Goal: Transaction & Acquisition: Download file/media

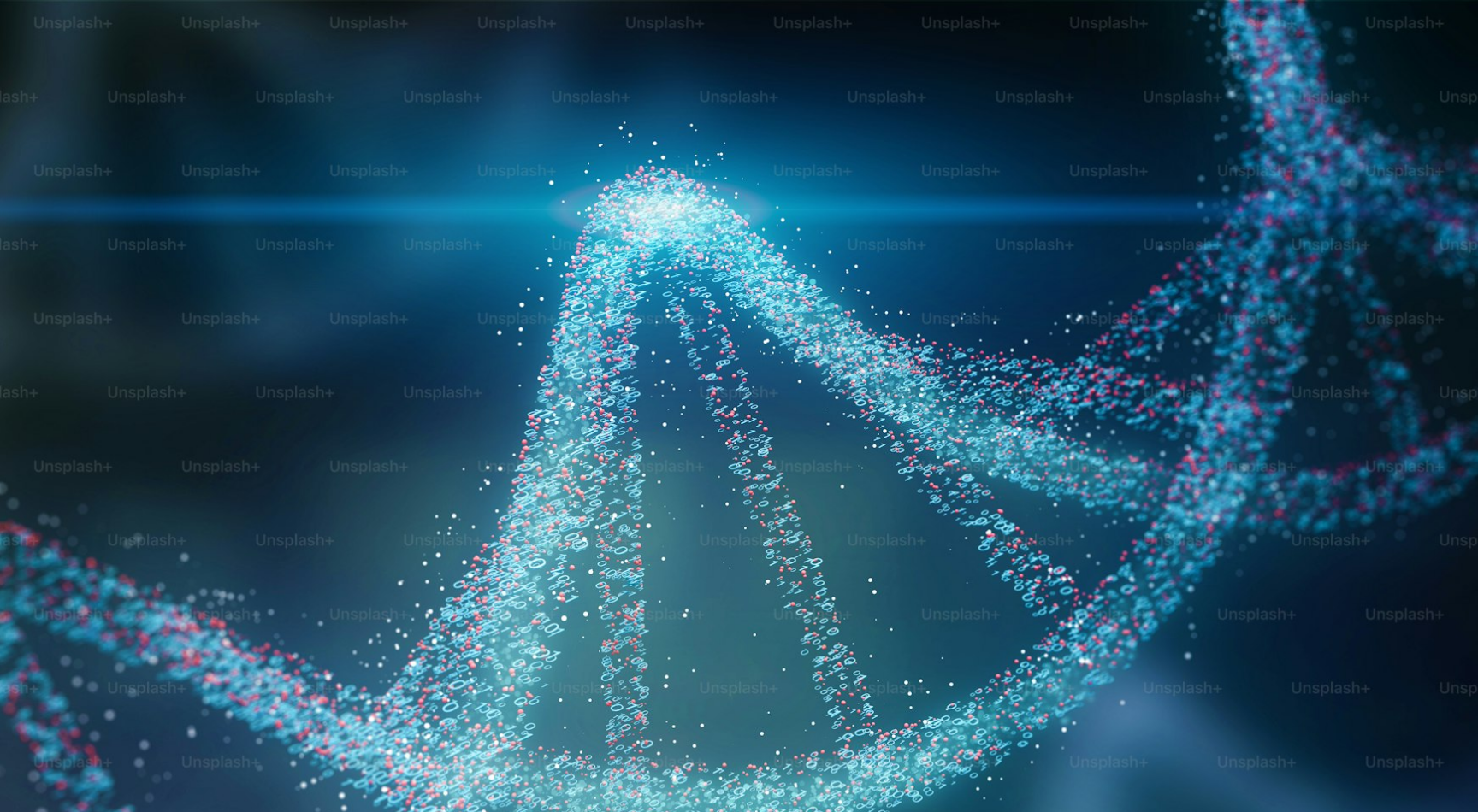
click at [922, 406] on img "Zoom out on this image" at bounding box center [739, 492] width 1480 height 986
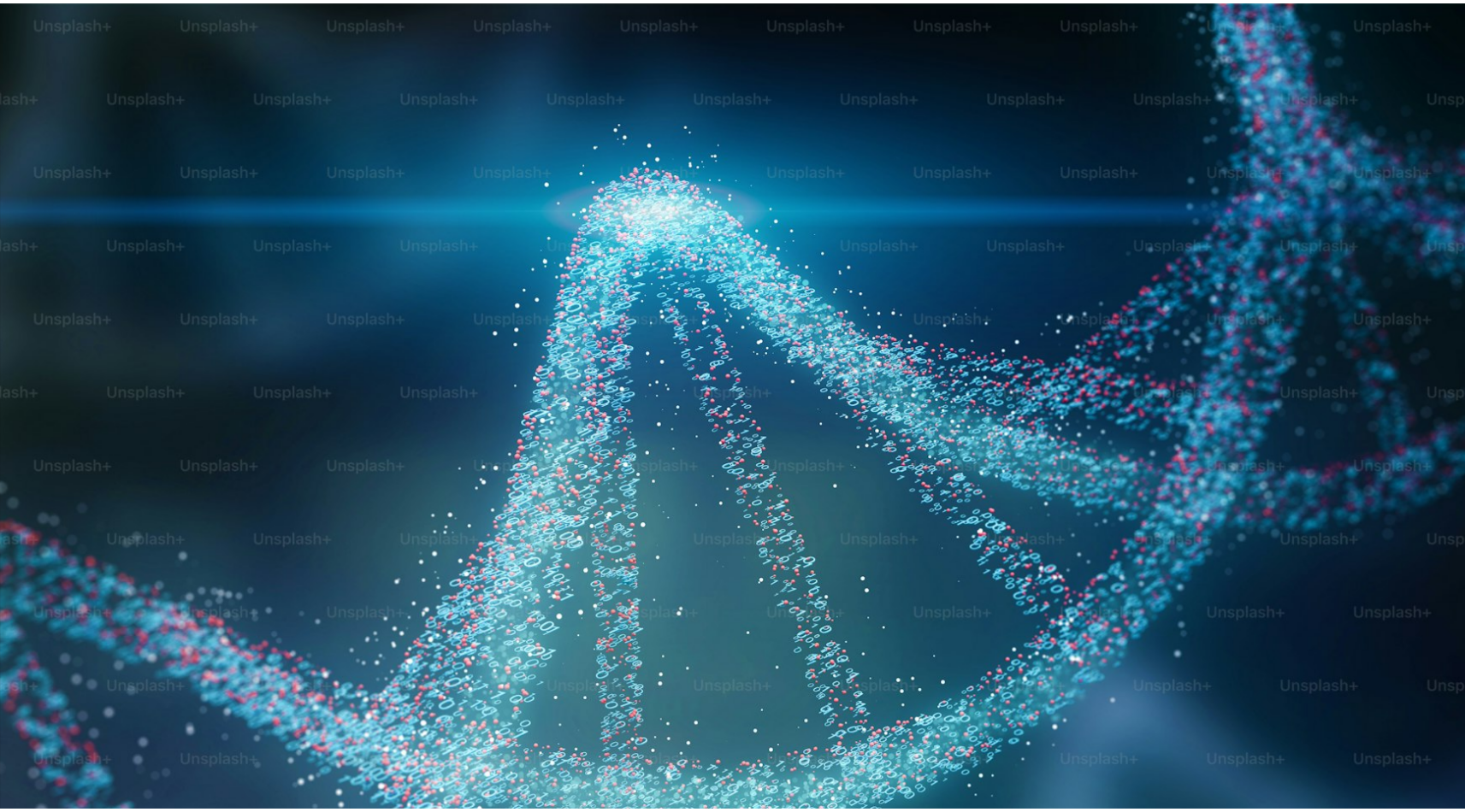
scroll to position [75, 0]
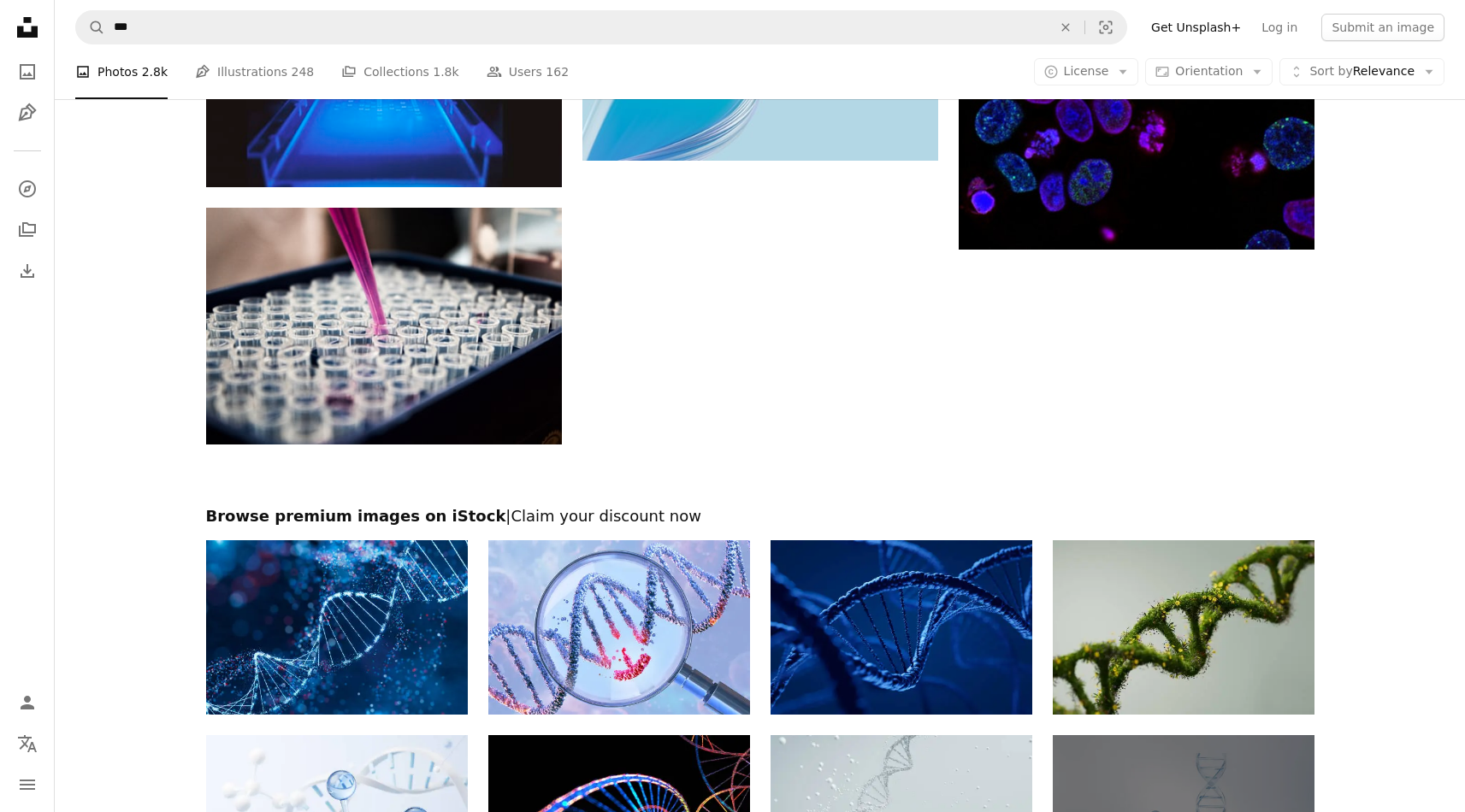
scroll to position [2663, 0]
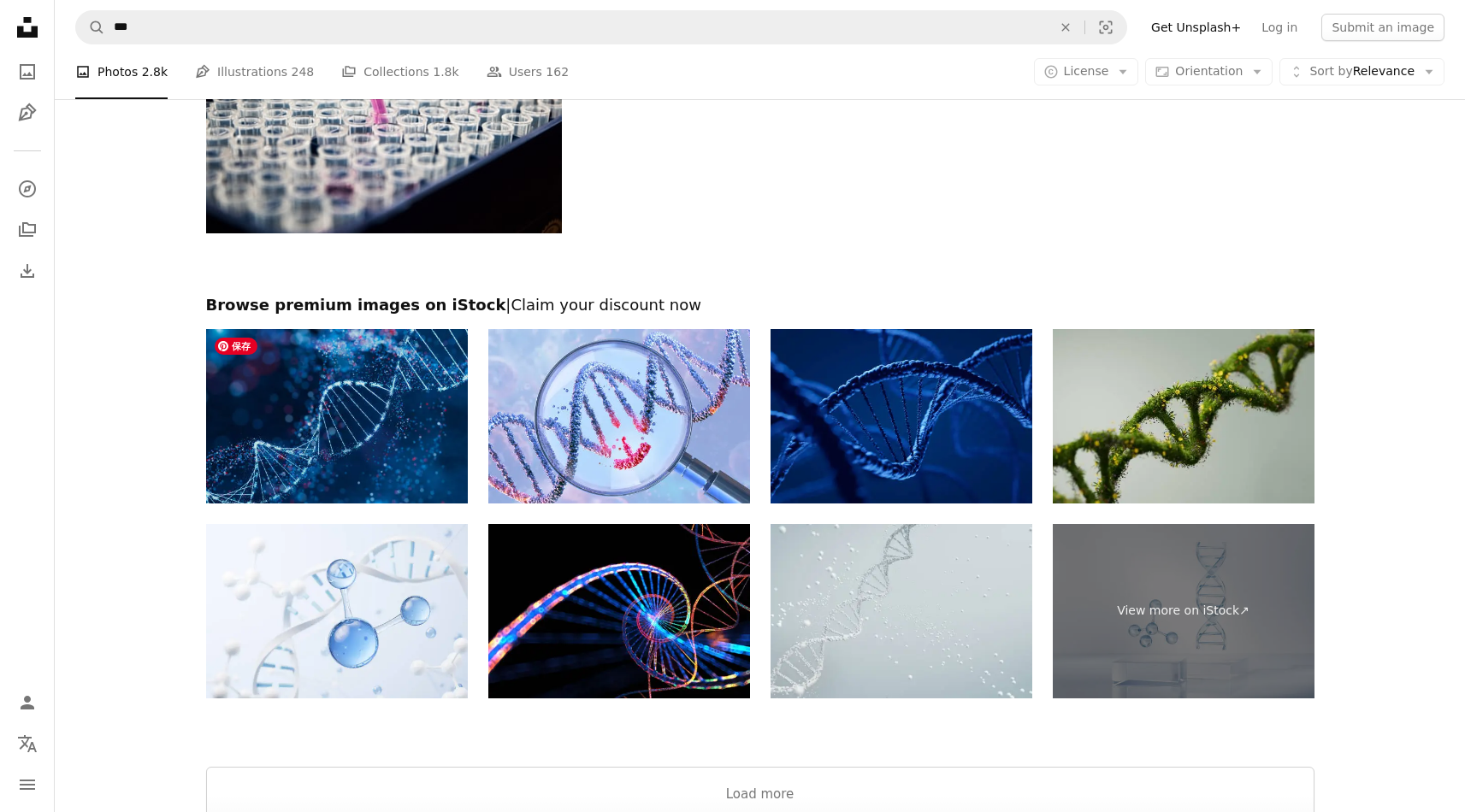
click at [330, 382] on img at bounding box center [337, 416] width 262 height 175
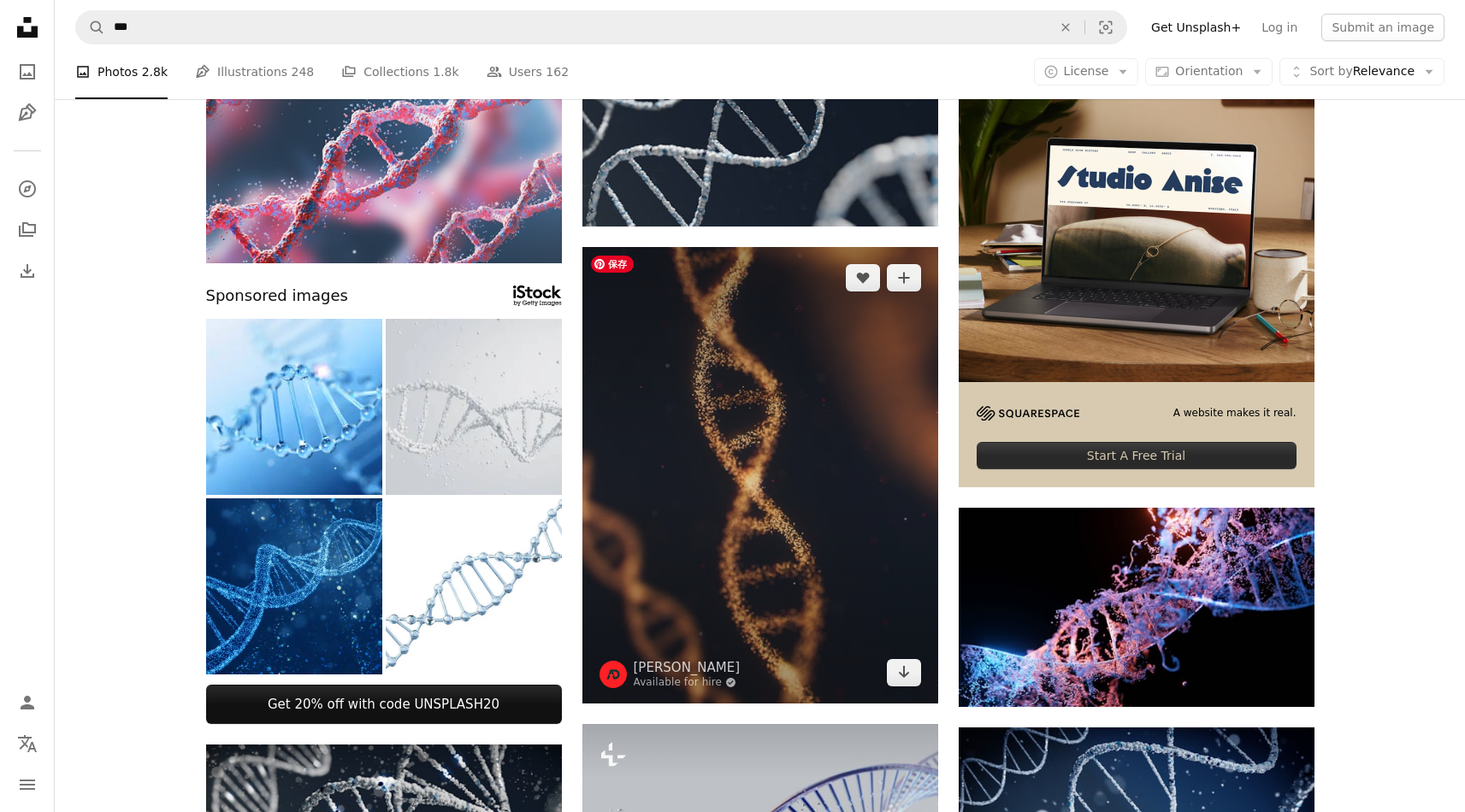
scroll to position [295, 0]
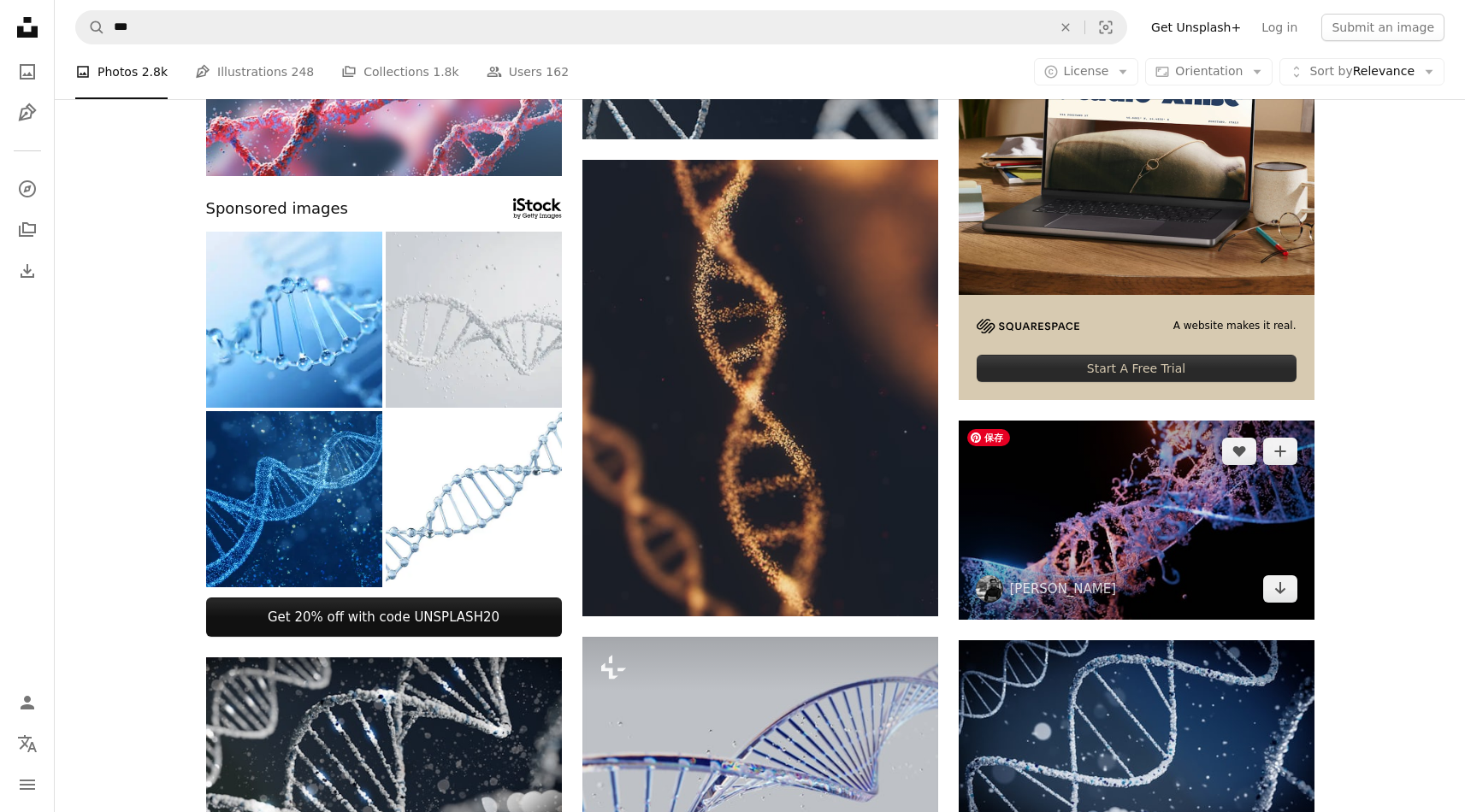
click at [1165, 507] on img at bounding box center [1136, 521] width 356 height 200
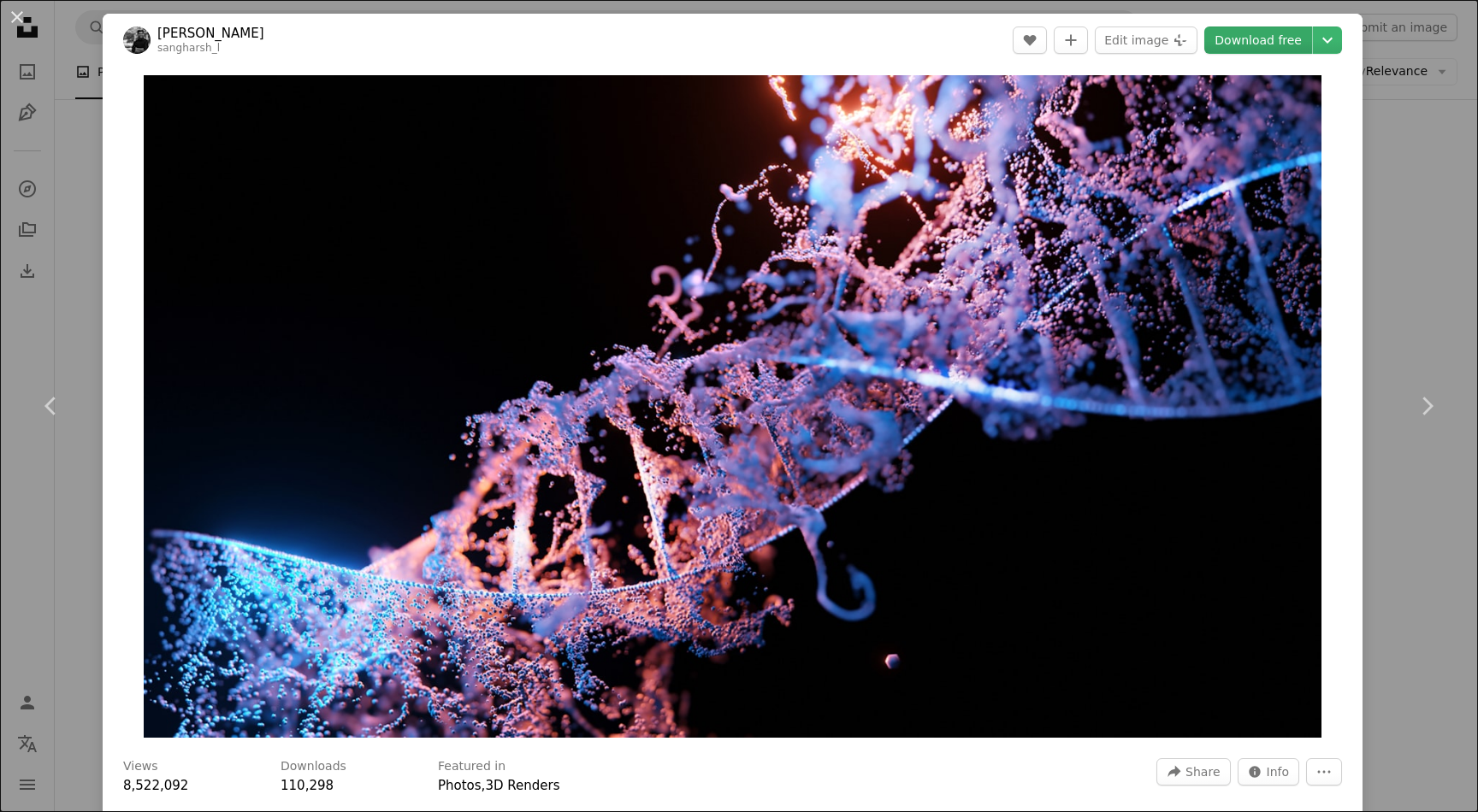
click at [1261, 36] on link "Download free" at bounding box center [1258, 40] width 108 height 27
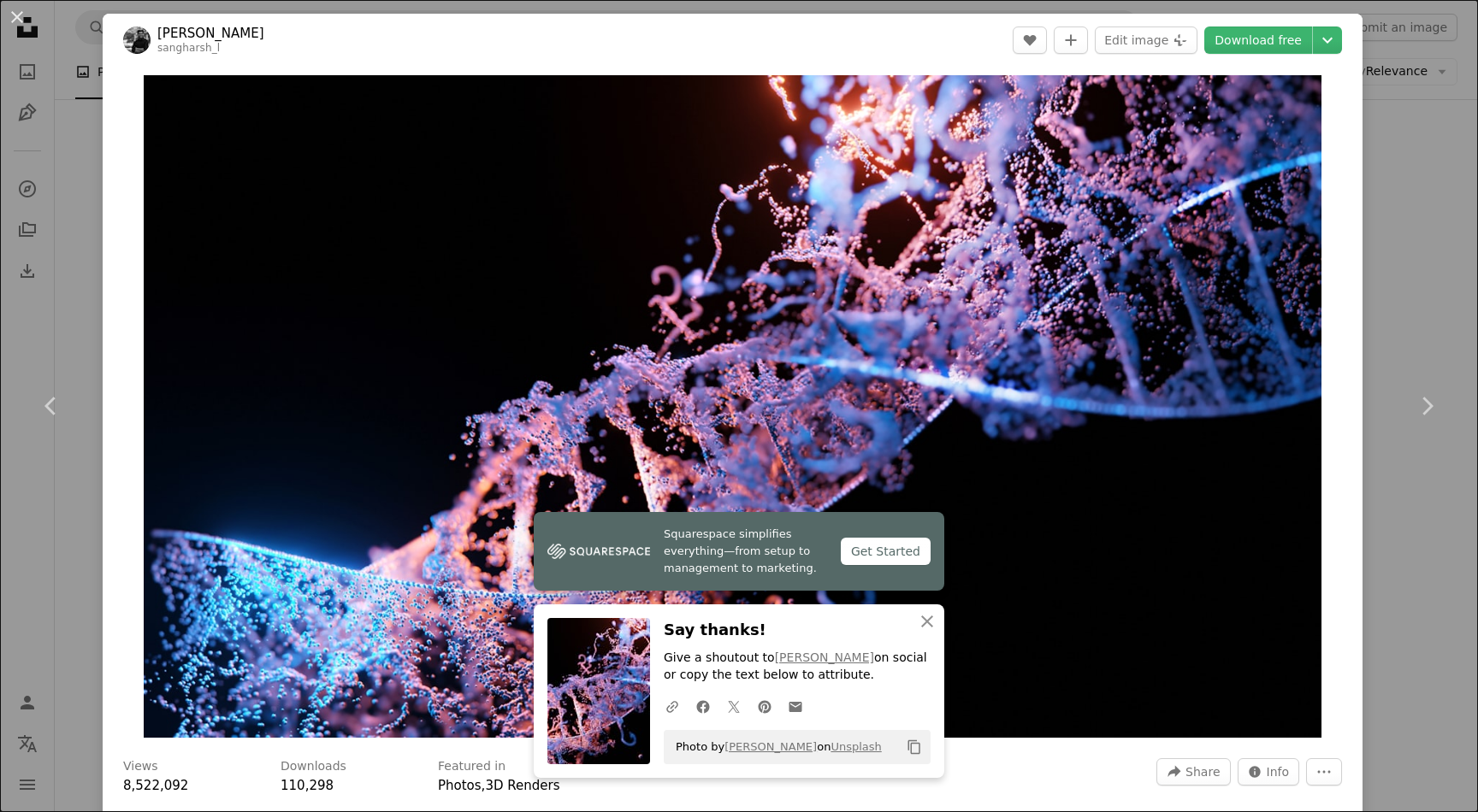
click at [1422, 321] on div "An X shape Chevron left Chevron right [PERSON_NAME] sangharsh_l A heart A plus …" at bounding box center [739, 406] width 1478 height 812
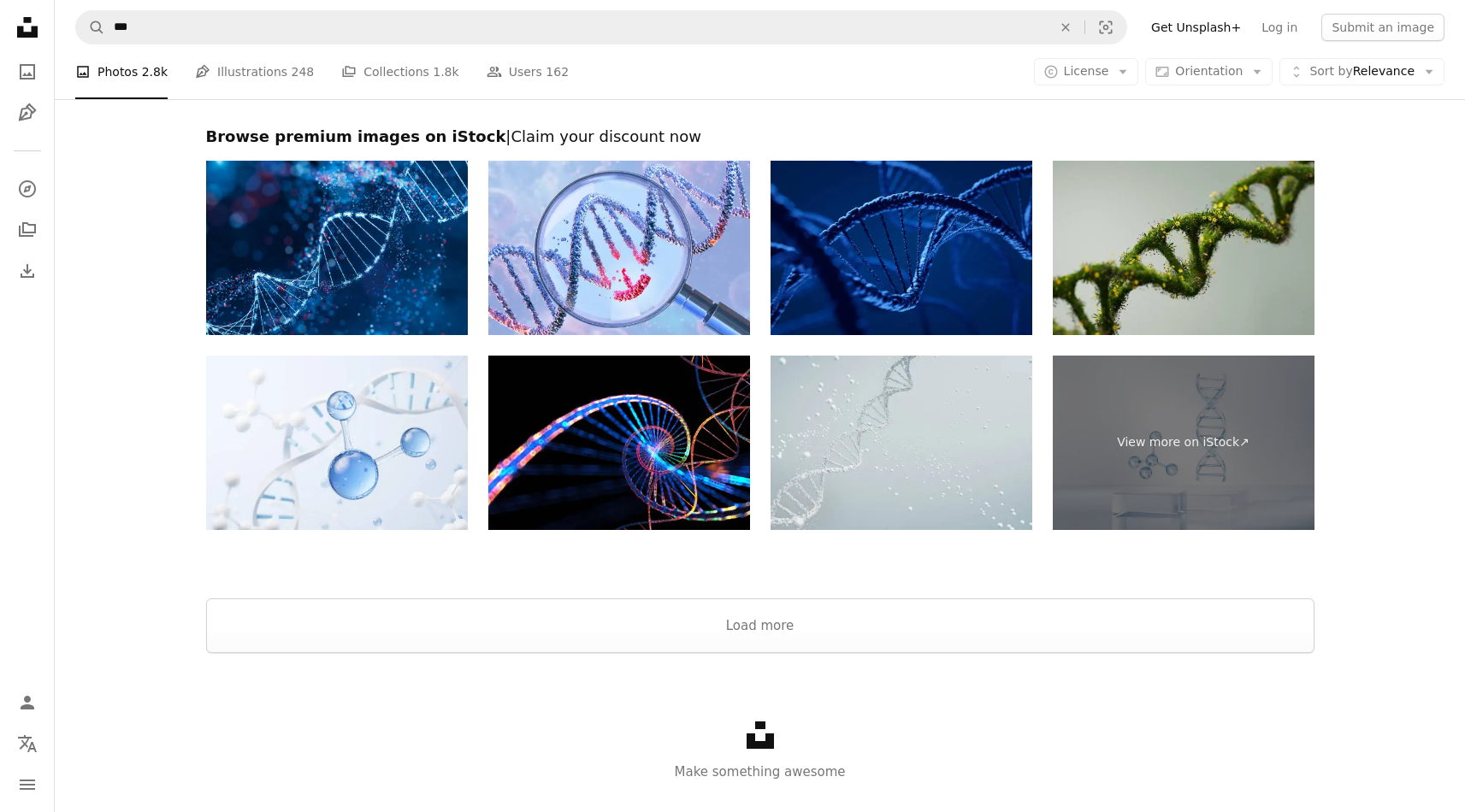
scroll to position [2870, 0]
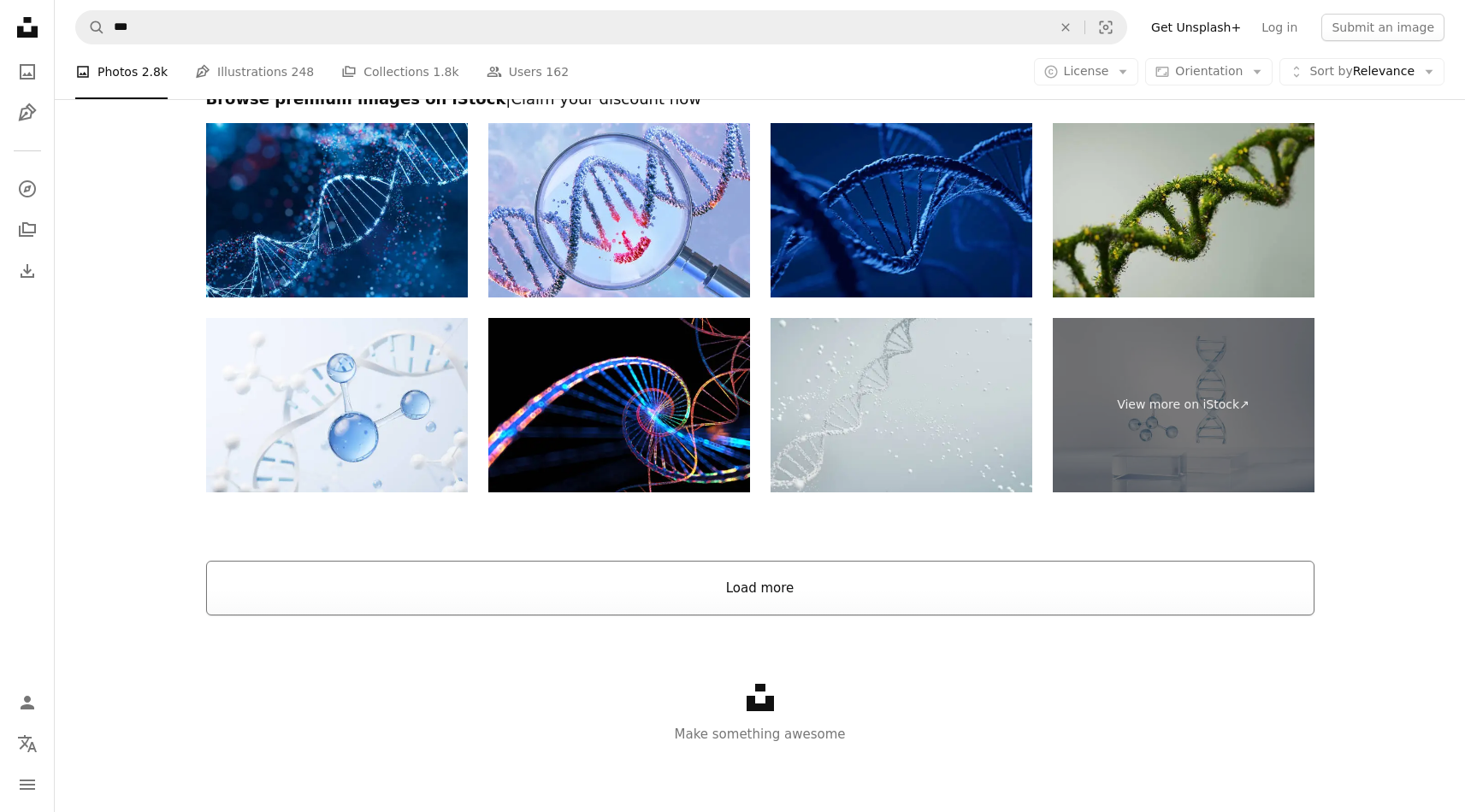
click at [797, 583] on button "Load more" at bounding box center [761, 588] width 1108 height 54
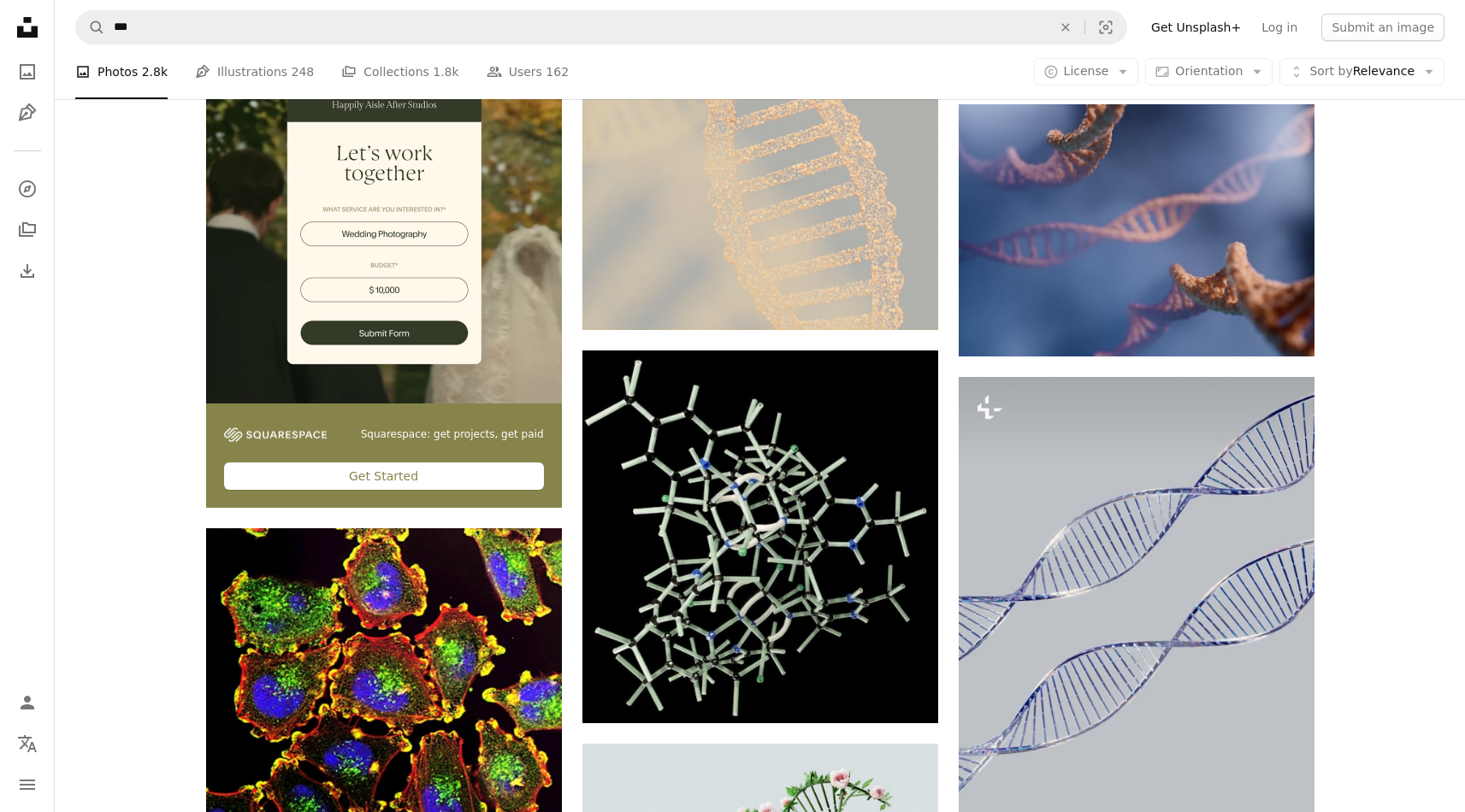
click at [1367, 355] on div "Plus sign for Unsplash+ A heart A plus sign Getty Images For Unsplash+ A lock D…" at bounding box center [759, 22] width 1410 height 5315
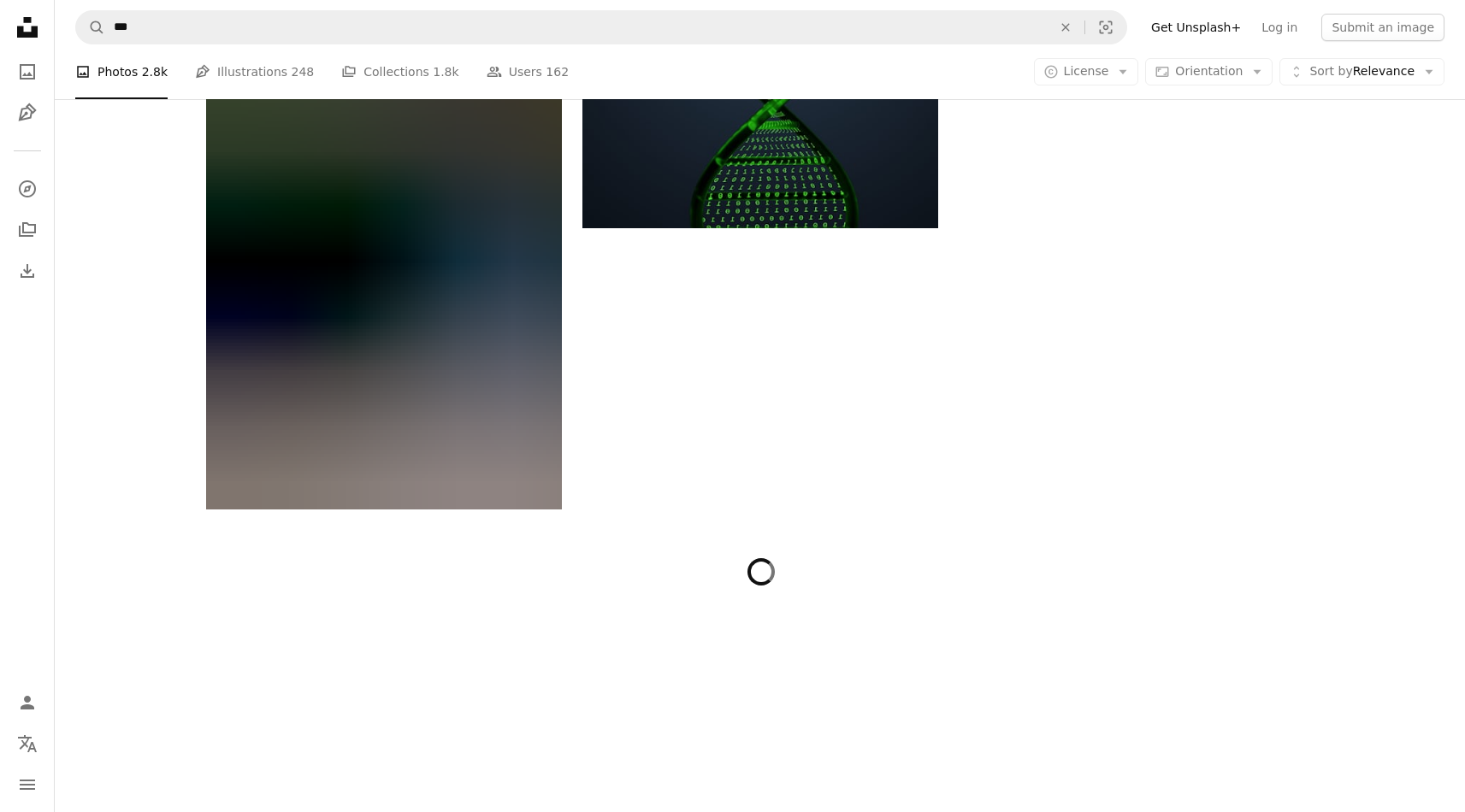
scroll to position [21086, 0]
